Goal: Check status: Check status

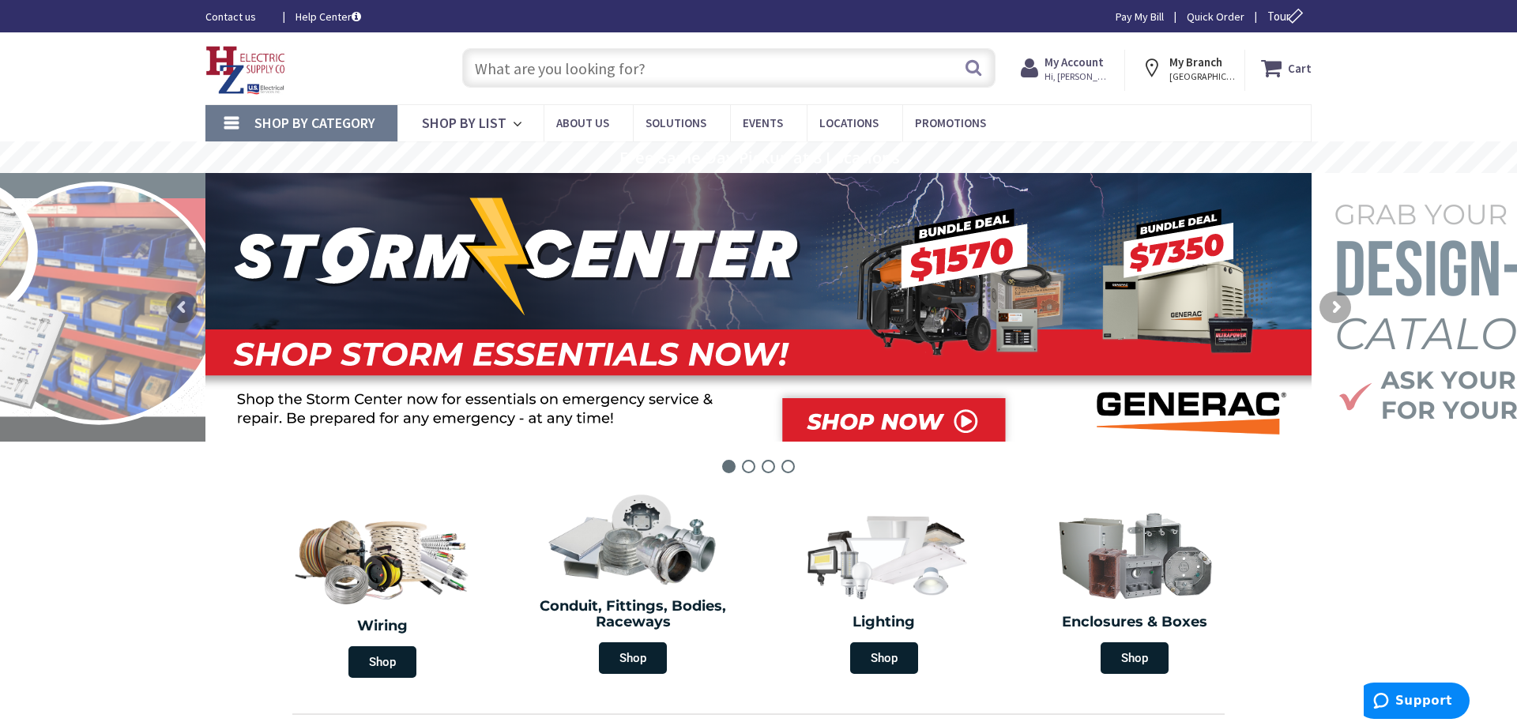
click at [1069, 66] on strong "My Account" at bounding box center [1073, 62] width 59 height 15
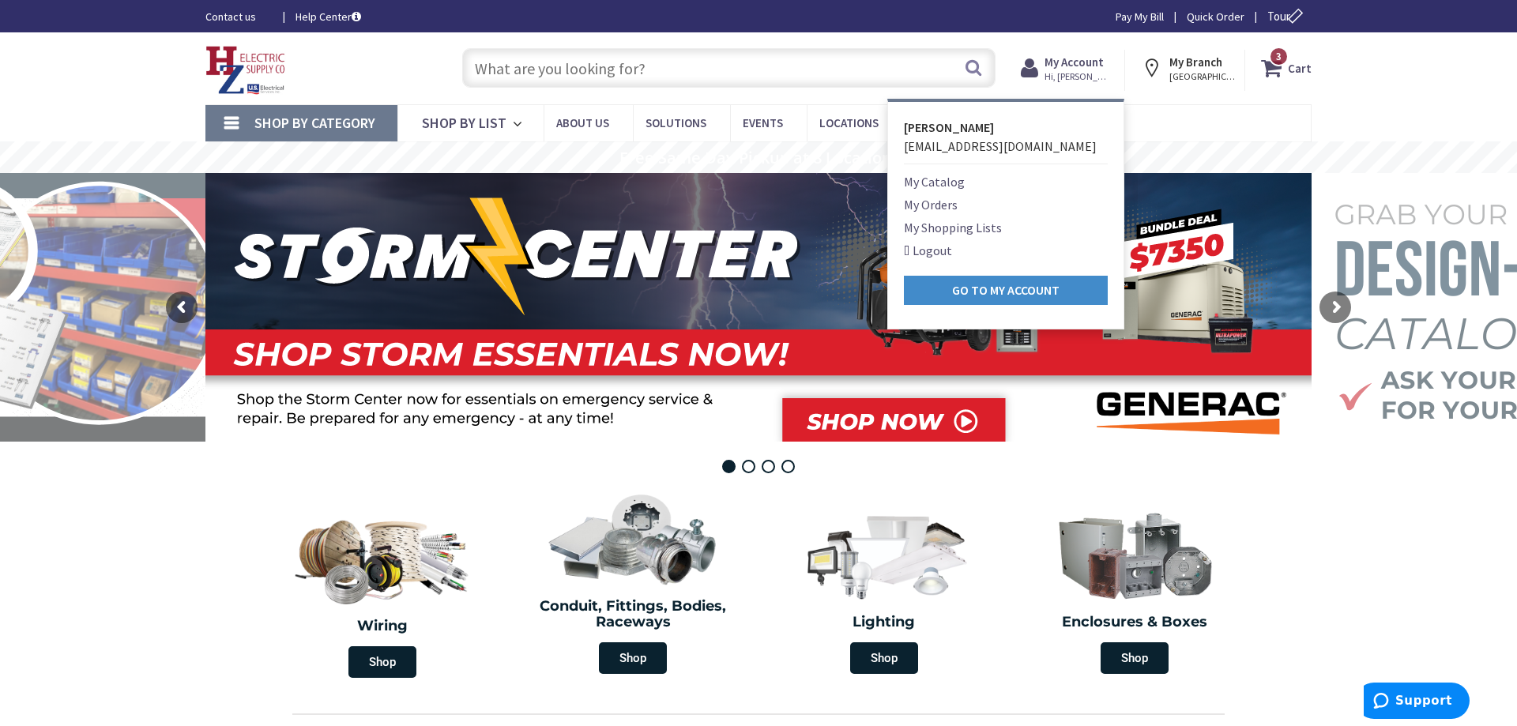
click at [936, 205] on link "My Orders" at bounding box center [931, 204] width 54 height 19
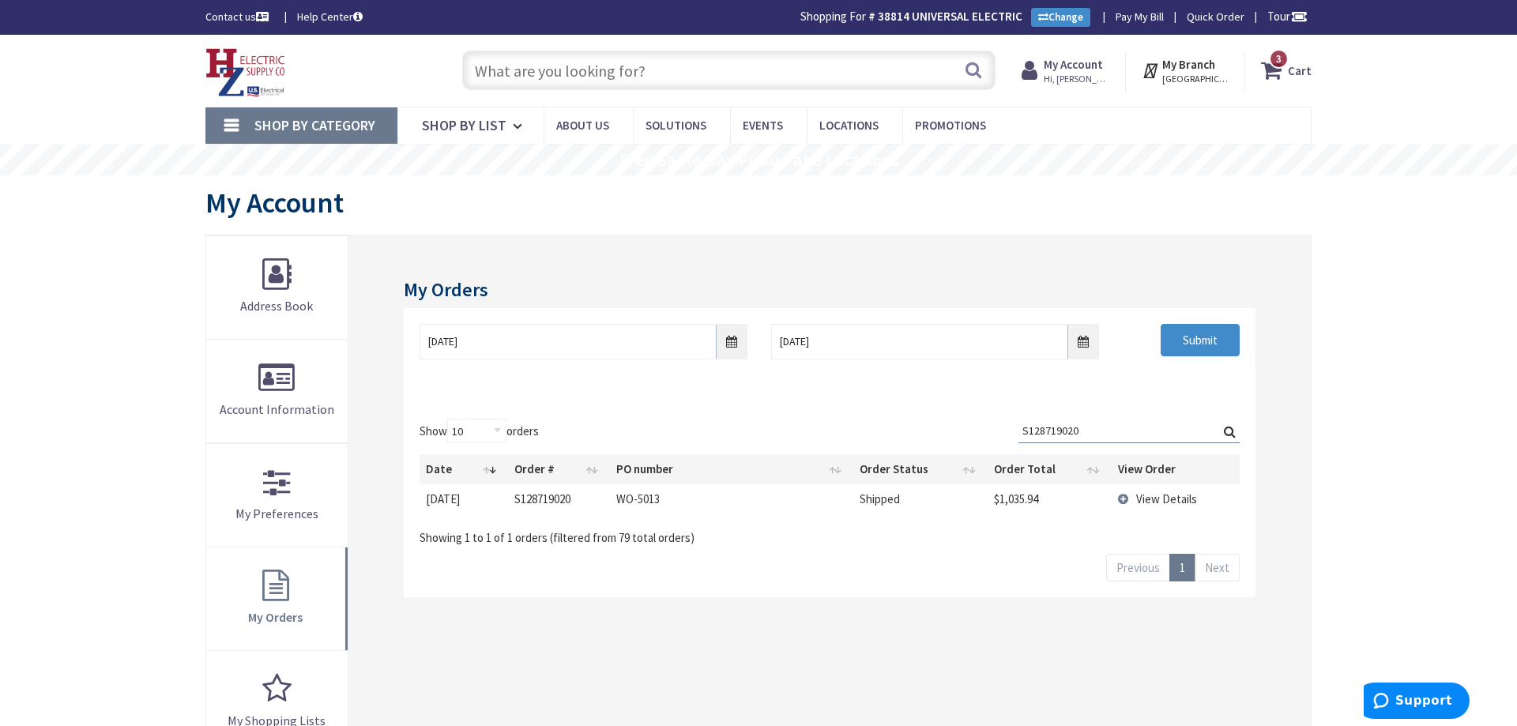
type input "S128719020"
click at [1158, 491] on td "View Details" at bounding box center [1175, 498] width 129 height 29
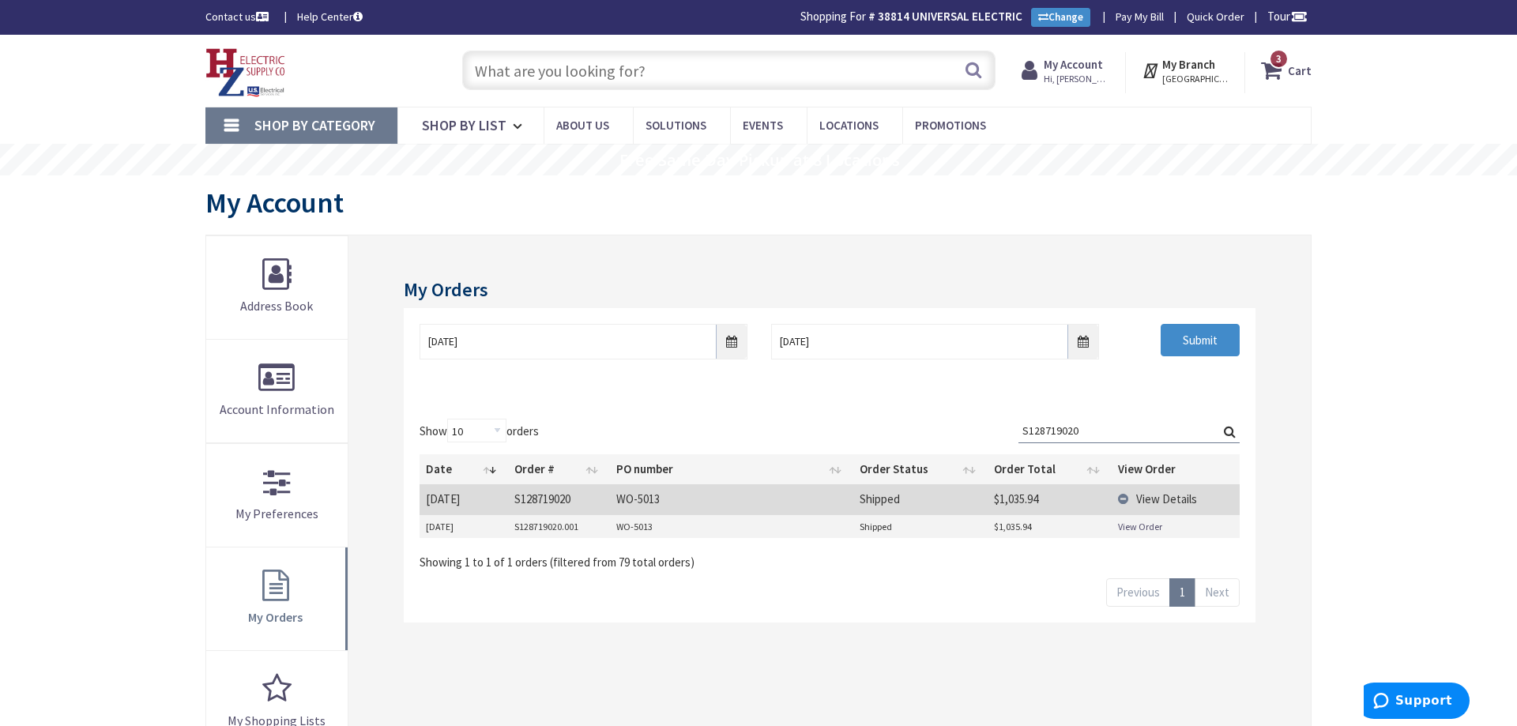
click at [1150, 532] on link "View Order" at bounding box center [1140, 526] width 44 height 13
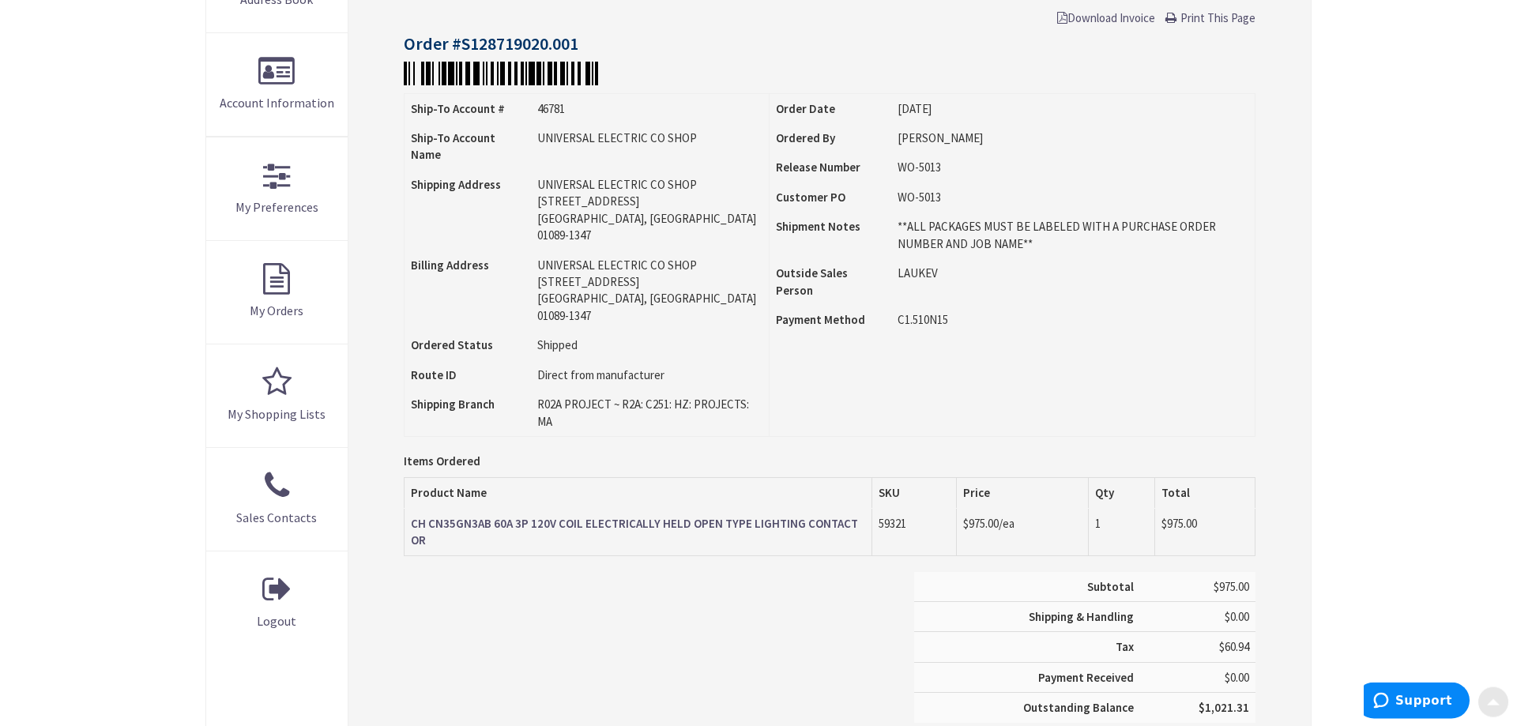
scroll to position [322, 0]
